Goal: Information Seeking & Learning: Learn about a topic

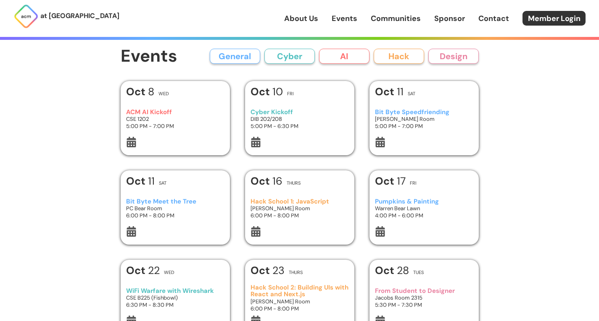
click at [336, 56] on button "AI" at bounding box center [344, 56] width 50 height 15
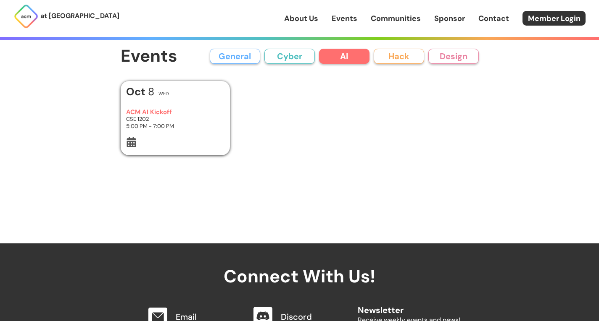
click at [389, 56] on button "Hack" at bounding box center [398, 56] width 50 height 15
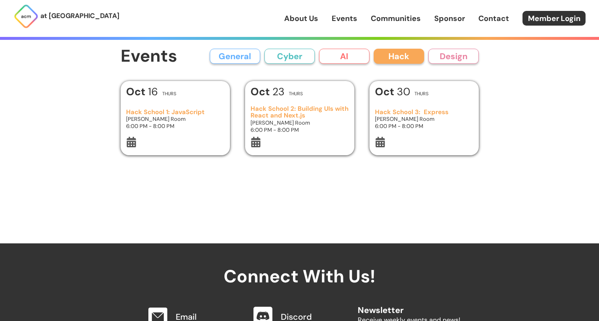
click at [351, 57] on button "AI" at bounding box center [344, 56] width 50 height 15
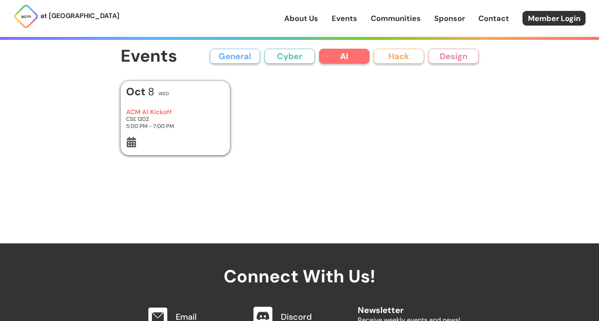
click at [250, 57] on button "General" at bounding box center [235, 56] width 50 height 15
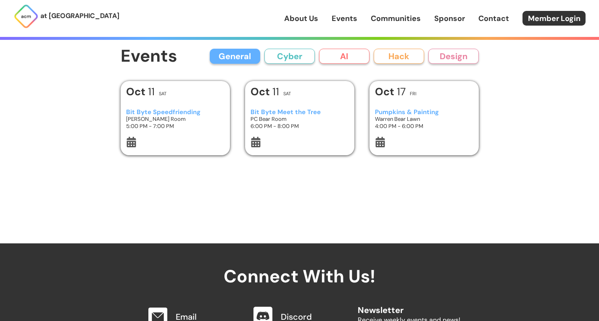
click at [276, 57] on button "Cyber" at bounding box center [289, 56] width 50 height 15
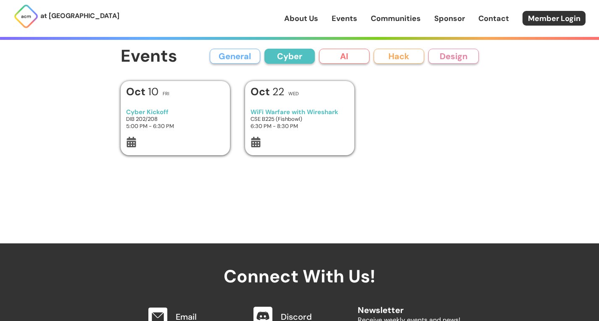
click at [336, 55] on button "AI" at bounding box center [344, 56] width 50 height 15
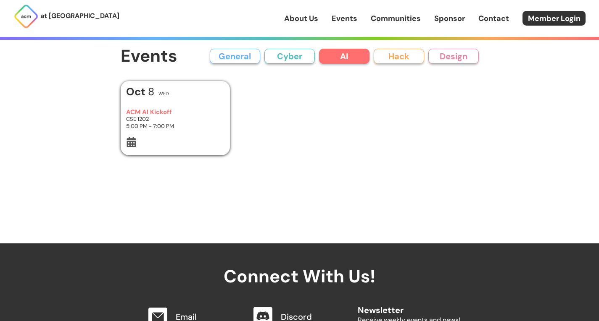
click at [247, 53] on button "General" at bounding box center [235, 56] width 50 height 15
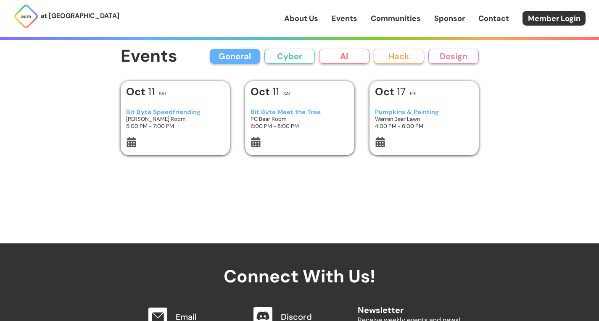
click at [163, 60] on h1 "Events" at bounding box center [149, 56] width 57 height 19
click at [340, 19] on link "Events" at bounding box center [344, 18] width 26 height 11
click at [354, 16] on link "Events" at bounding box center [344, 18] width 26 height 11
click at [349, 52] on button "AI" at bounding box center [344, 56] width 50 height 15
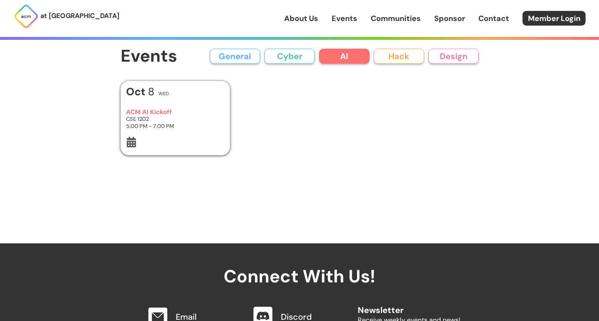
click at [291, 55] on button "Cyber" at bounding box center [289, 56] width 50 height 15
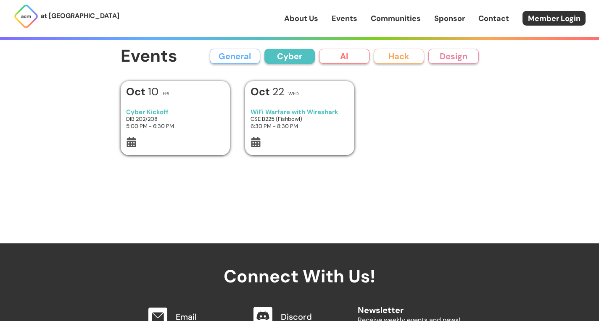
click at [366, 55] on button "AI" at bounding box center [344, 56] width 50 height 15
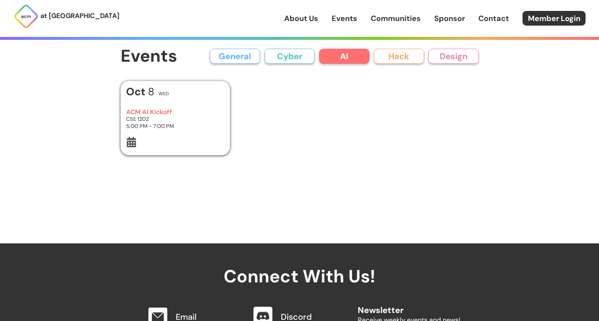
click at [390, 55] on button "Hack" at bounding box center [398, 56] width 50 height 15
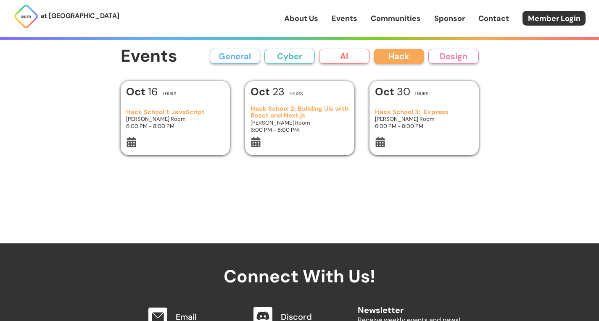
click at [431, 53] on button "Design" at bounding box center [453, 56] width 50 height 15
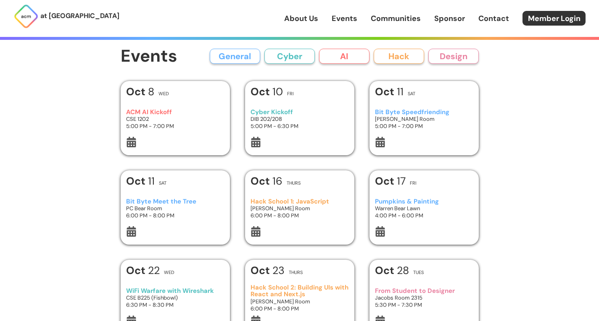
click at [158, 115] on h3 "ACM AI Kickoff" at bounding box center [175, 112] width 98 height 7
click at [344, 54] on button "AI" at bounding box center [344, 56] width 50 height 15
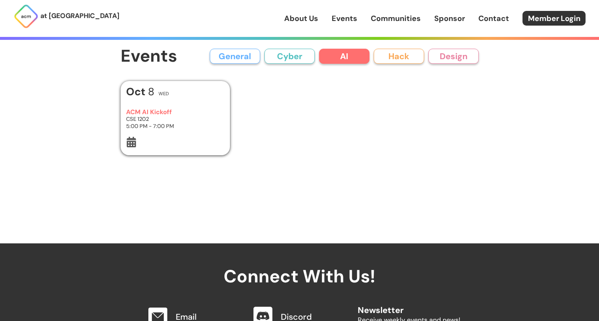
click at [397, 60] on button "Hack" at bounding box center [398, 56] width 50 height 15
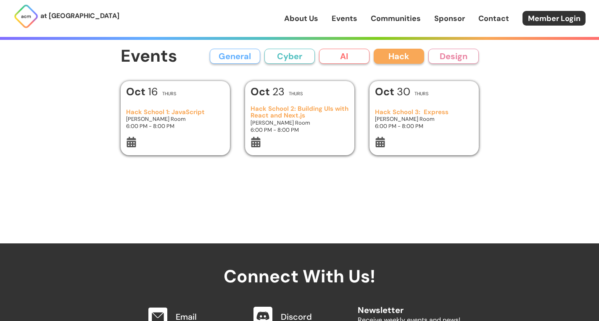
click at [339, 51] on button "AI" at bounding box center [344, 56] width 50 height 15
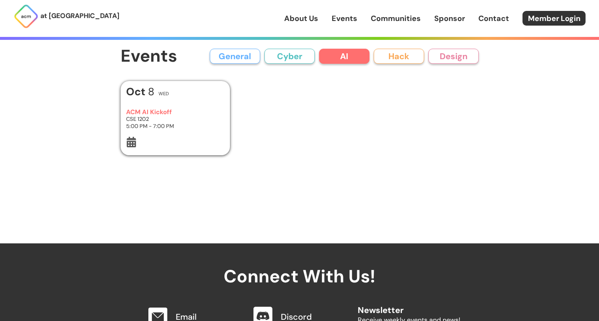
click at [231, 60] on button "General" at bounding box center [235, 56] width 50 height 15
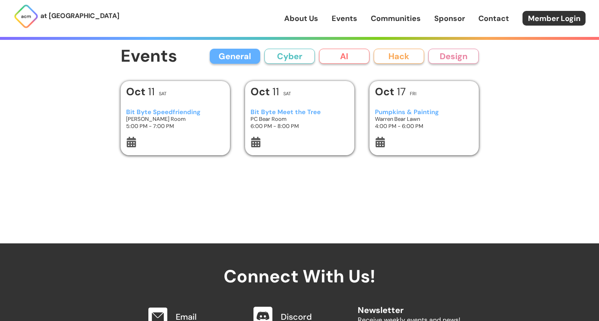
click at [354, 58] on button "AI" at bounding box center [344, 56] width 50 height 15
